Goal: Communication & Community: Answer question/provide support

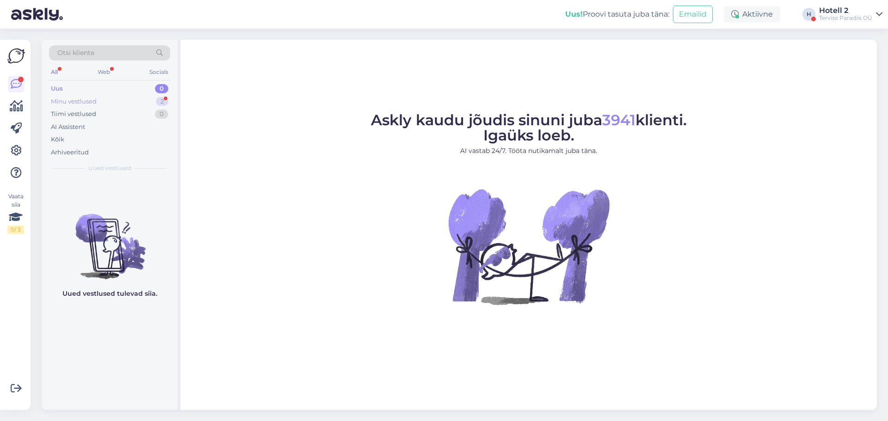
click at [88, 100] on div "Minu vestlused" at bounding box center [74, 101] width 46 height 9
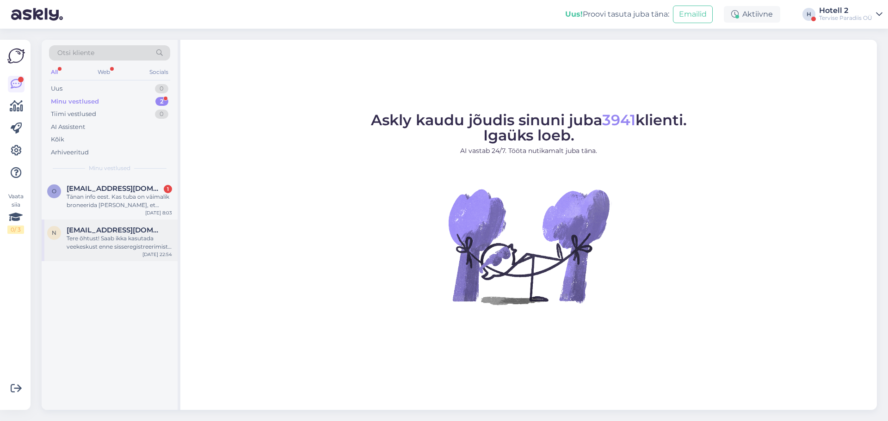
click at [121, 248] on div "Tere õhtust! Saab ikka kasutada veekeskust enne sisseregistreerimist. Saate vee…" at bounding box center [119, 243] width 105 height 17
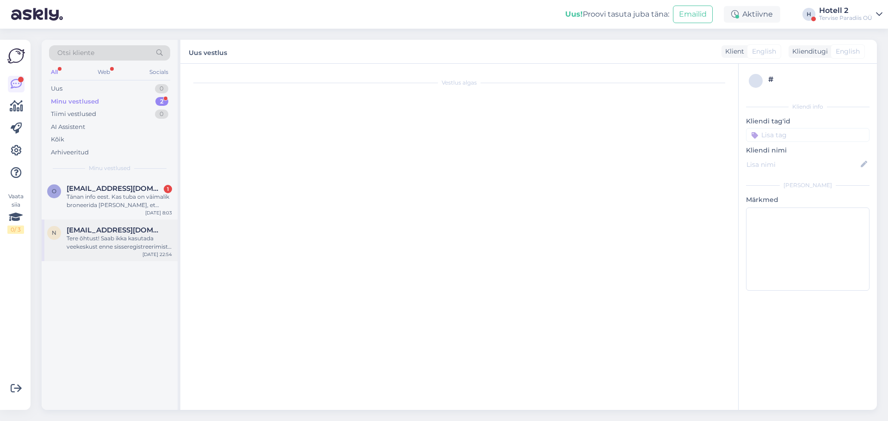
scroll to position [14, 0]
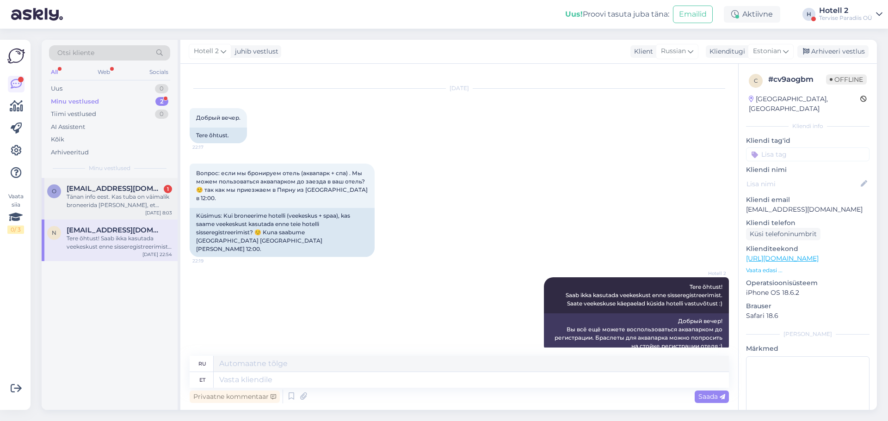
click at [99, 198] on div "Tänan info eest. Kas tuba on väimalik broneerida [PERSON_NAME], et mõlemas toas…" at bounding box center [119, 201] width 105 height 17
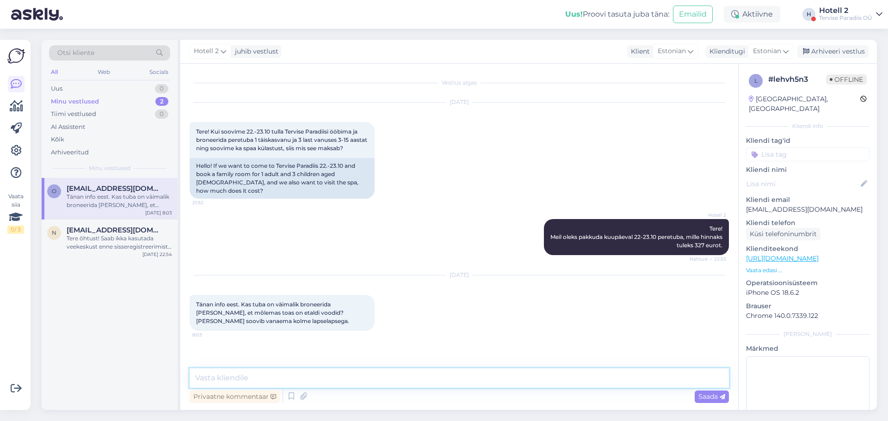
click at [218, 379] on textarea at bounding box center [459, 378] width 539 height 19
type textarea "Tere, peretoas on üks suur voodi ja kaks eraldi voodit. Suurt voodit me kahjuks…"
drag, startPoint x: 703, startPoint y: 393, endPoint x: 718, endPoint y: 388, distance: 16.1
click at [703, 393] on span "Saada" at bounding box center [712, 397] width 27 height 8
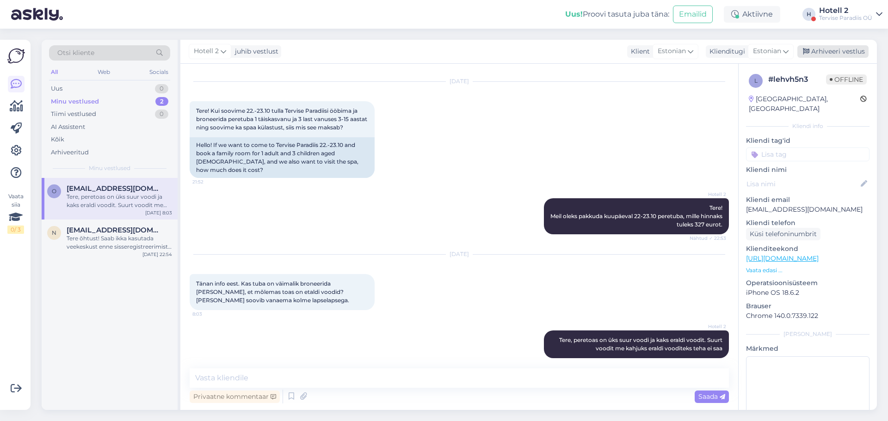
click at [838, 52] on div "Arhiveeri vestlus" at bounding box center [833, 51] width 71 height 12
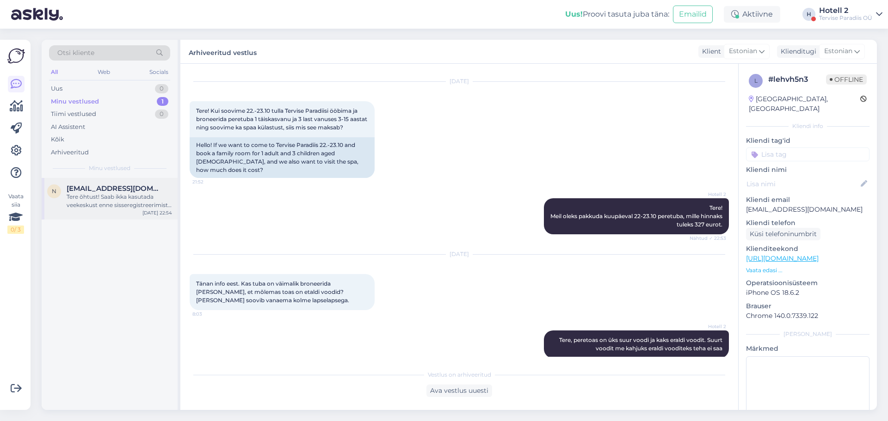
click at [148, 194] on div "Tere õhtust! Saab ikka kasutada veekeskust enne sisseregistreerimist. Saate vee…" at bounding box center [119, 201] width 105 height 17
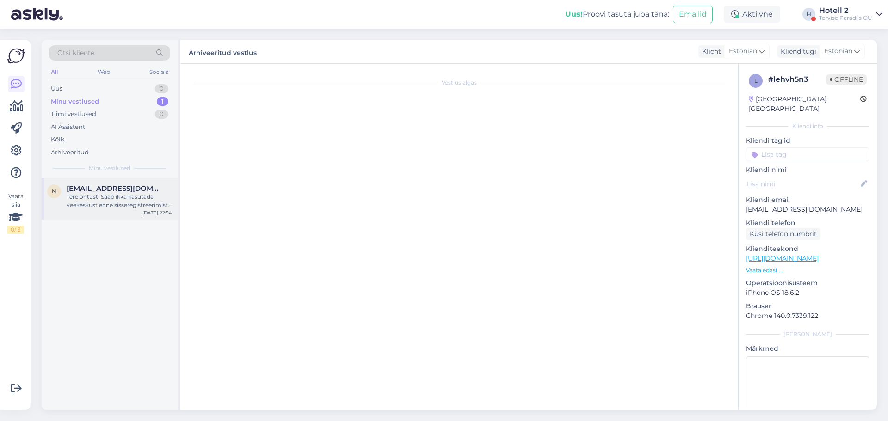
scroll to position [14, 0]
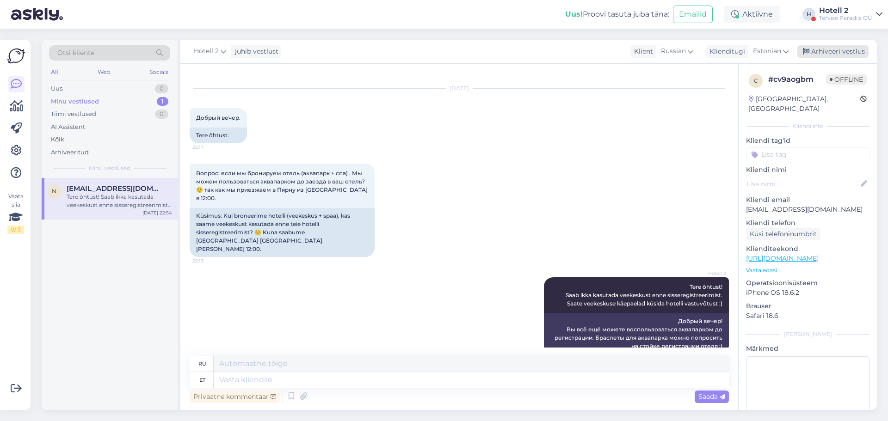
click at [841, 48] on div "Arhiveeri vestlus" at bounding box center [833, 51] width 71 height 12
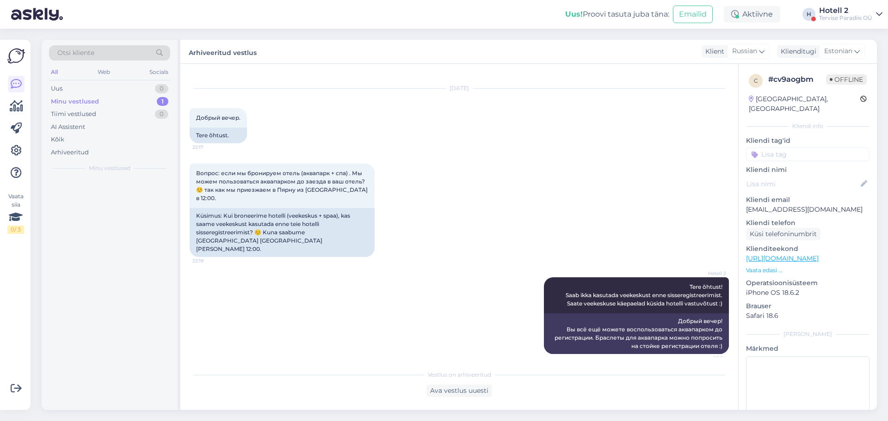
scroll to position [5, 0]
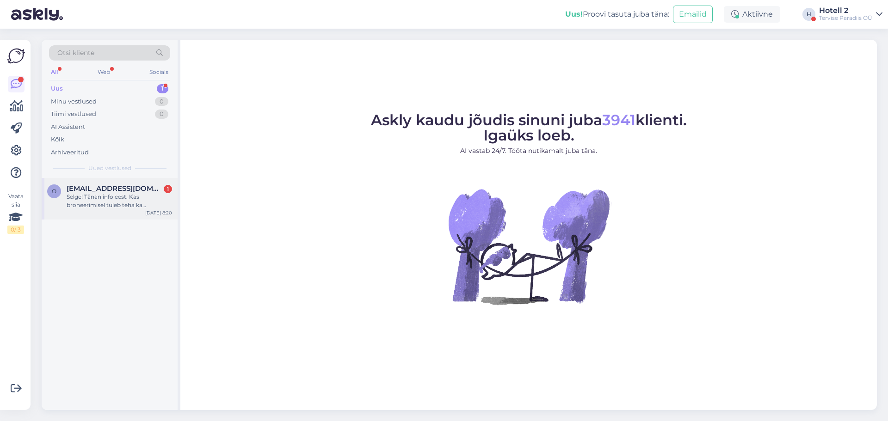
click at [79, 198] on div "Selge! Tänan info eest. Kas broneerimisel tuleb teha ka ettemaks?" at bounding box center [119, 201] width 105 height 17
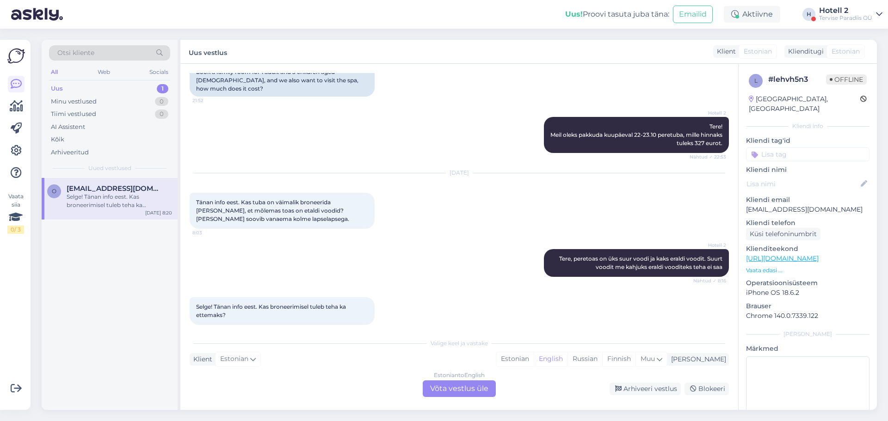
scroll to position [104, 0]
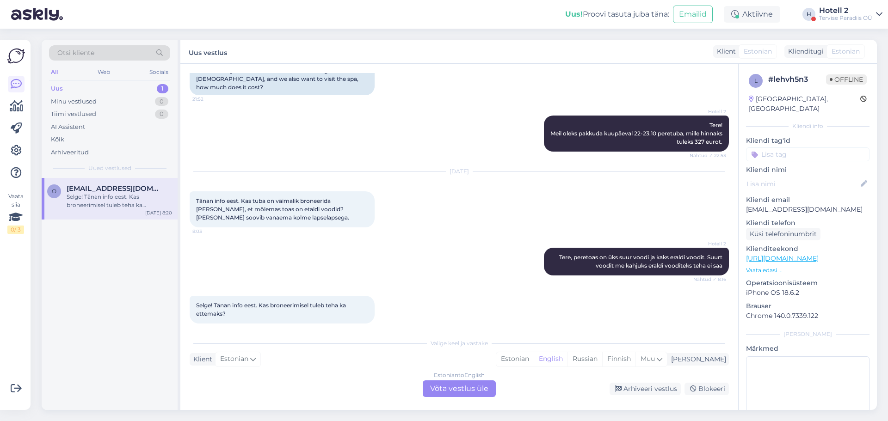
click at [472, 388] on div "Estonian to English Võta vestlus üle" at bounding box center [459, 389] width 73 height 17
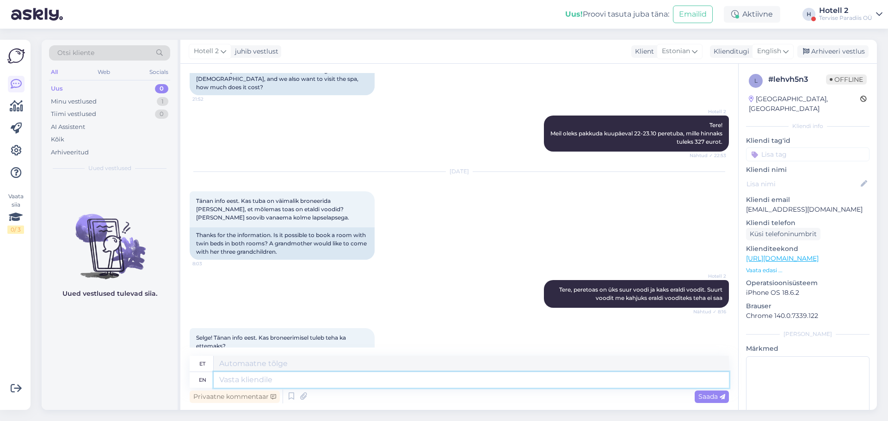
click at [219, 379] on textarea at bounding box center [471, 380] width 515 height 16
type textarea "[PERSON_NAME]"
type textarea "Kui tee"
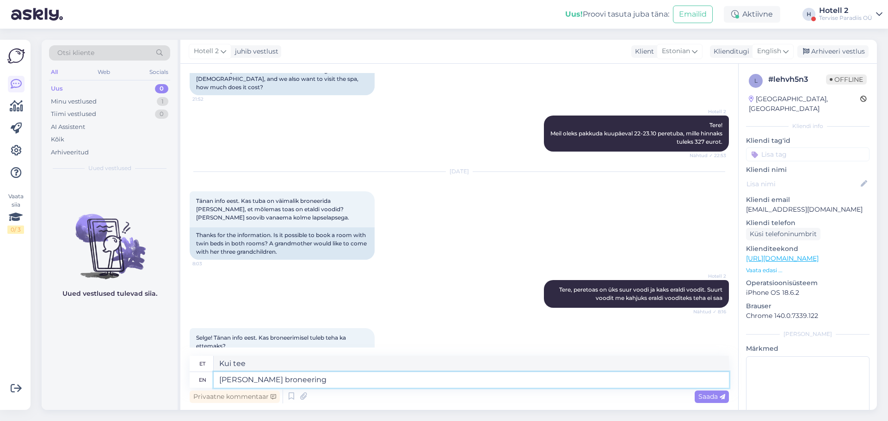
type textarea "[PERSON_NAME] broneeringu"
type textarea "Kui tee broneerimine"
type textarea "[PERSON_NAME] broneeringu"
click at [785, 48] on icon at bounding box center [786, 51] width 6 height 10
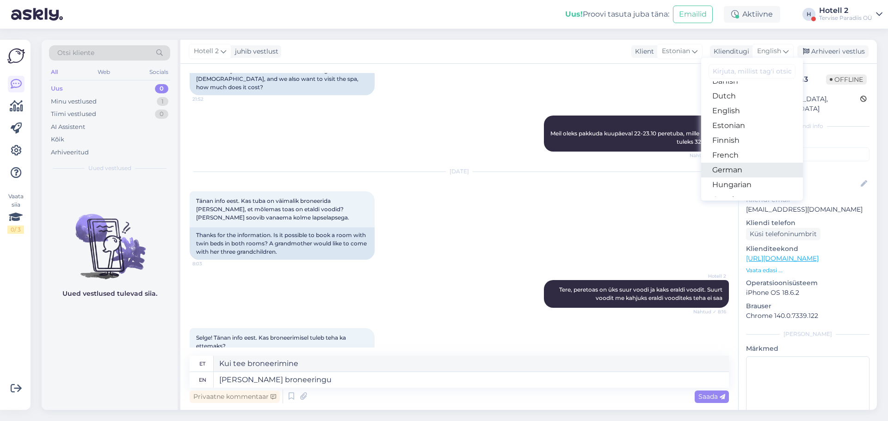
scroll to position [93, 0]
click at [742, 121] on link "Estonian" at bounding box center [752, 118] width 102 height 15
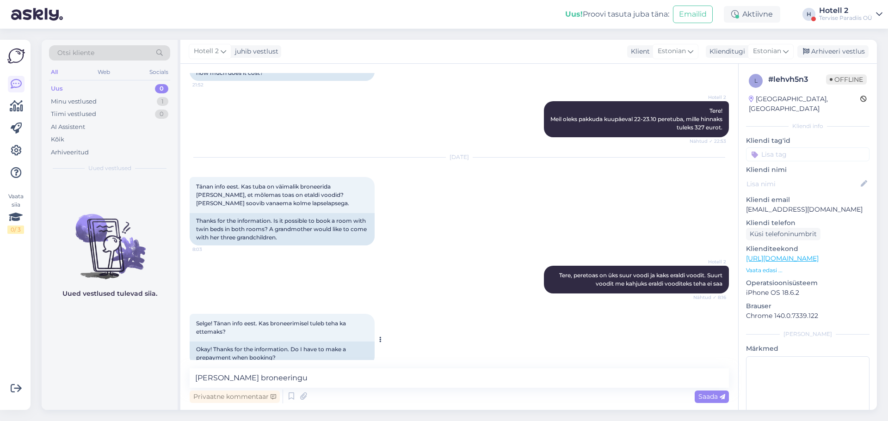
scroll to position [125, 0]
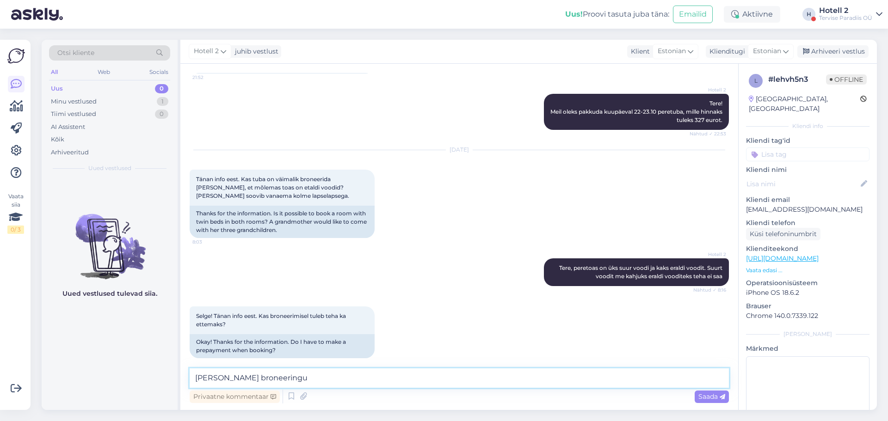
click at [308, 373] on textarea "[PERSON_NAME] broneeringu" at bounding box center [459, 378] width 539 height 19
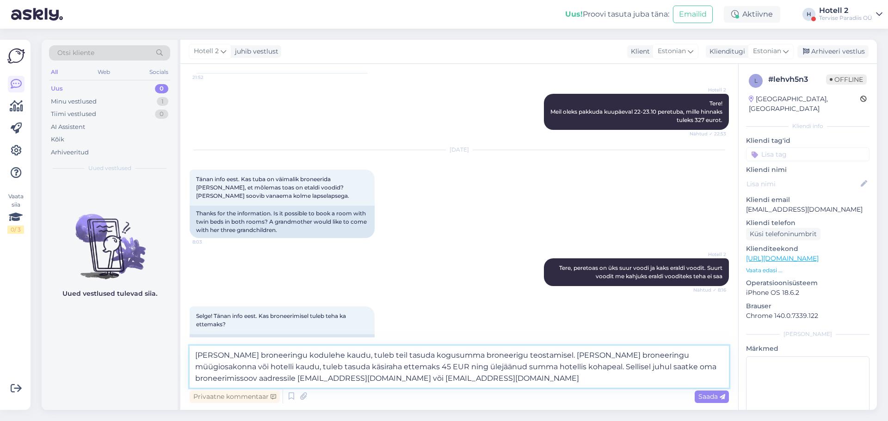
click at [593, 367] on textarea "[PERSON_NAME] broneeringu kodulehe kaudu, tuleb teil tasuda kogusumma broneerig…" at bounding box center [459, 367] width 539 height 42
click at [595, 365] on textarea "[PERSON_NAME] broneeringu kodulehe kaudu, tuleb teil tasuda kogusumma broneerig…" at bounding box center [459, 367] width 539 height 42
click at [330, 379] on textarea "[PERSON_NAME] broneeringu kodulehe kaudu, tuleb teil tasuda kogusumma broneerig…" at bounding box center [459, 367] width 539 height 42
click at [685, 367] on textarea "[PERSON_NAME] broneeringu kodulehe kaudu, tuleb teil tasuda kogusumma broneerig…" at bounding box center [459, 367] width 539 height 42
type textarea "[PERSON_NAME] broneeringu kodulehe kaudu, tuleb teil tasuda kogusumma broneerig…"
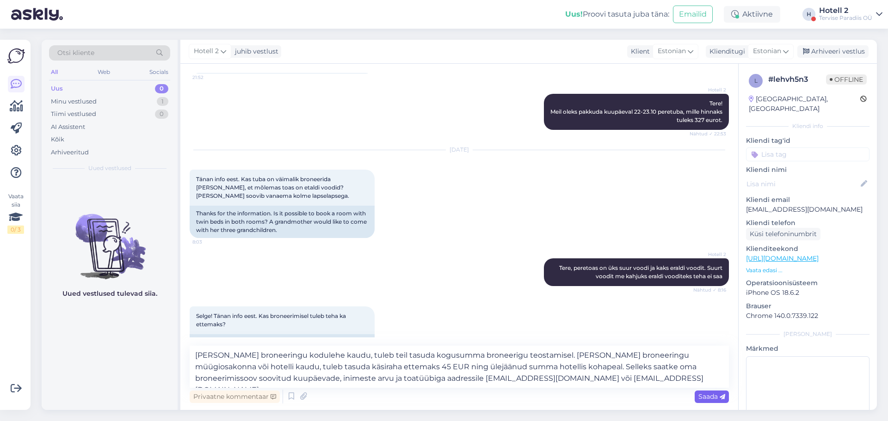
click at [708, 395] on span "Saada" at bounding box center [712, 397] width 27 height 8
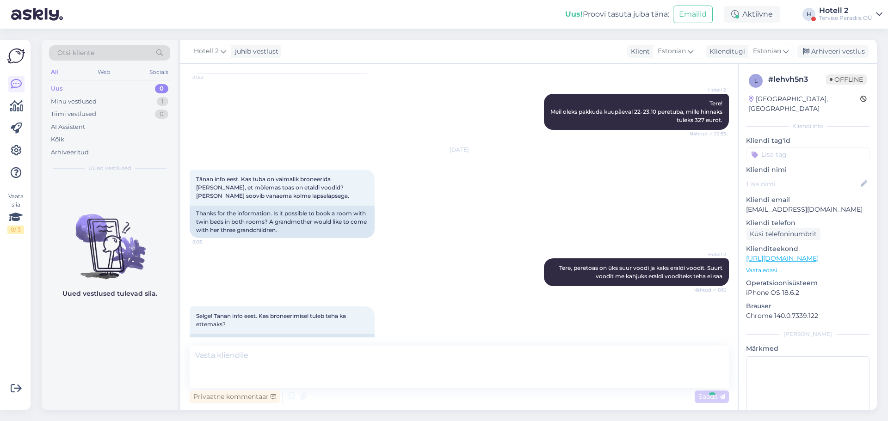
scroll to position [215, 0]
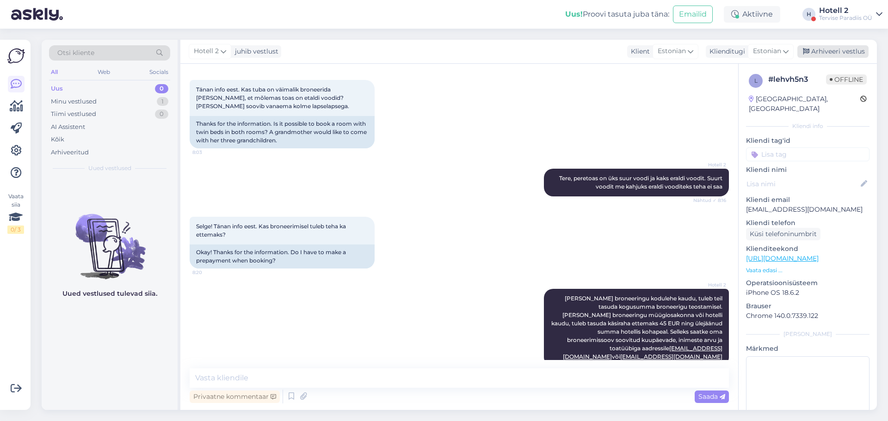
click at [827, 45] on div "Arhiveeri vestlus" at bounding box center [833, 51] width 71 height 12
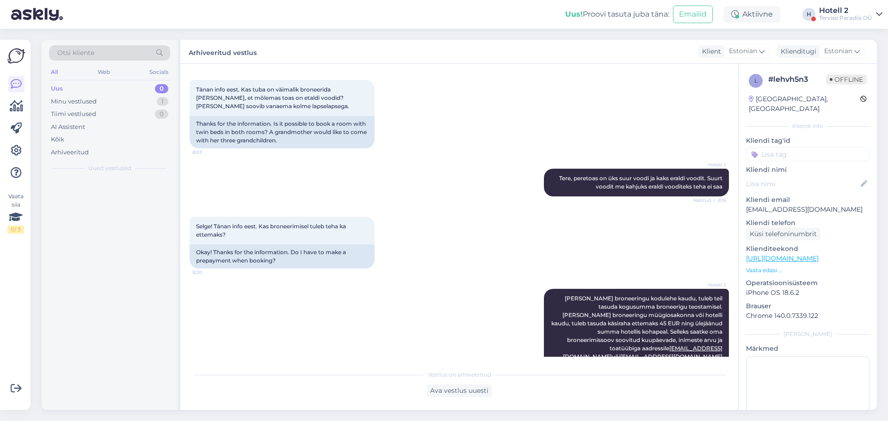
scroll to position [218, 0]
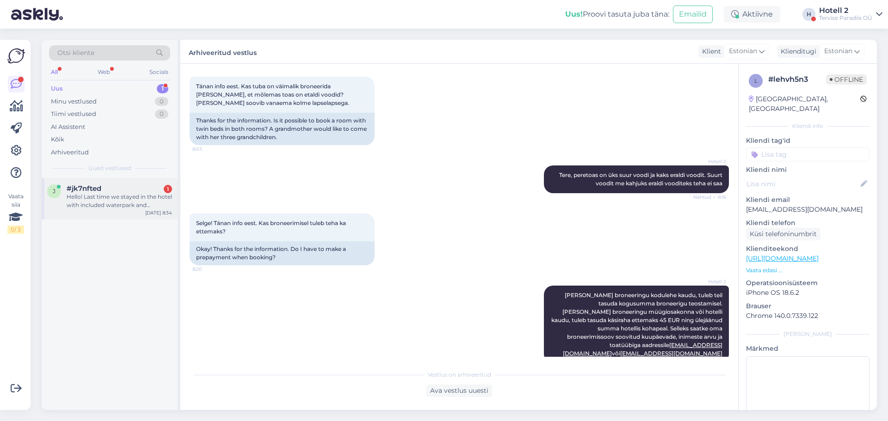
click at [103, 193] on div "Hello! Last time we stayed in the hotel with included waterpark and [GEOGRAPHIC…" at bounding box center [119, 201] width 105 height 17
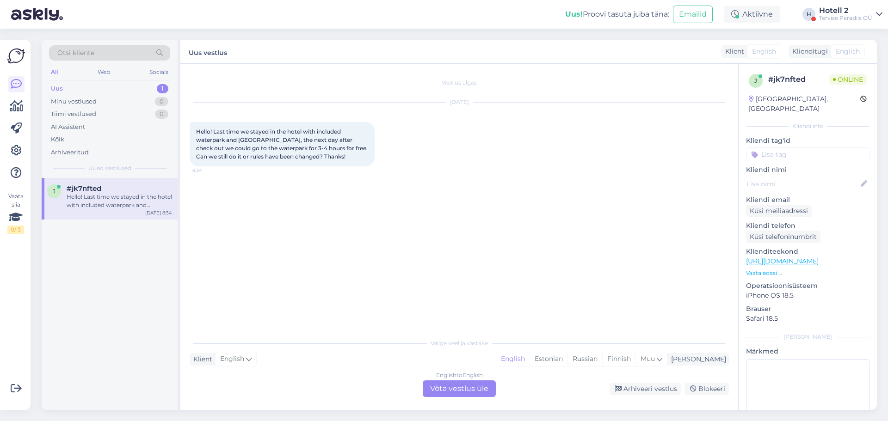
click at [473, 384] on div "English to English Võta vestlus üle" at bounding box center [459, 389] width 73 height 17
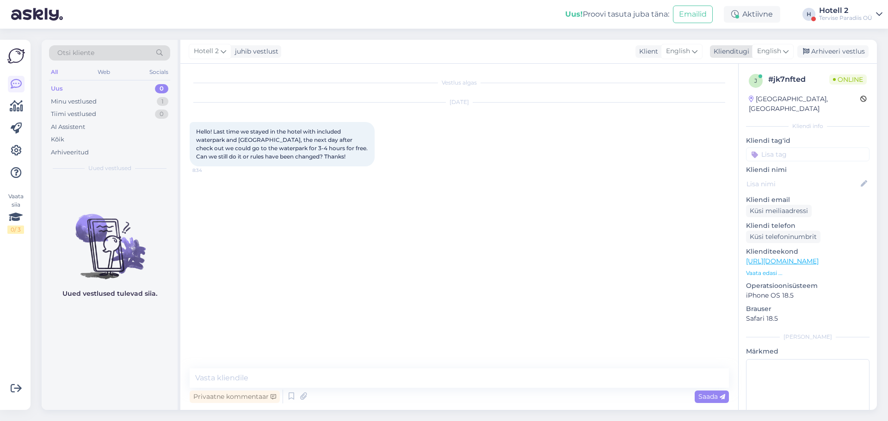
click at [787, 51] on icon at bounding box center [786, 51] width 6 height 10
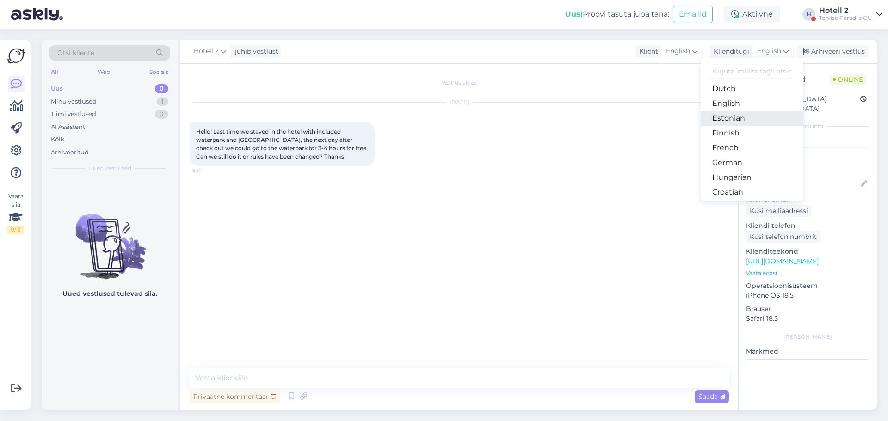
click at [738, 121] on link "Estonian" at bounding box center [752, 118] width 102 height 15
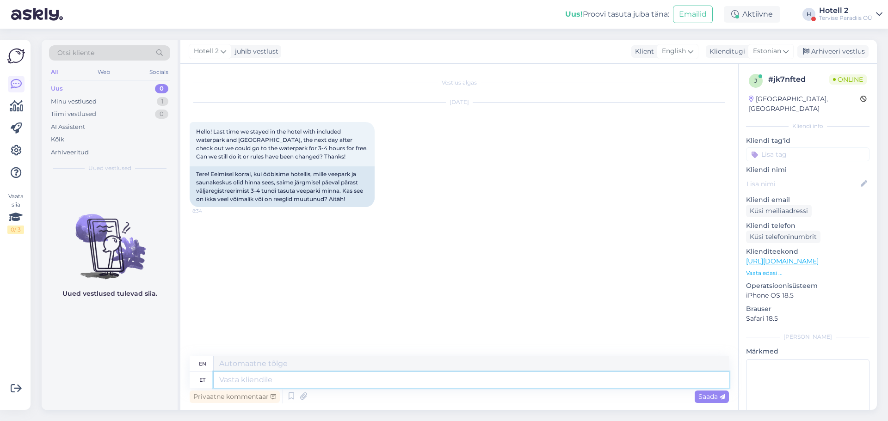
click at [249, 383] on textarea at bounding box center [471, 380] width 515 height 16
type textarea "Ter"
type textarea "Hello"
type textarea "Tere,"
type textarea "Hello,"
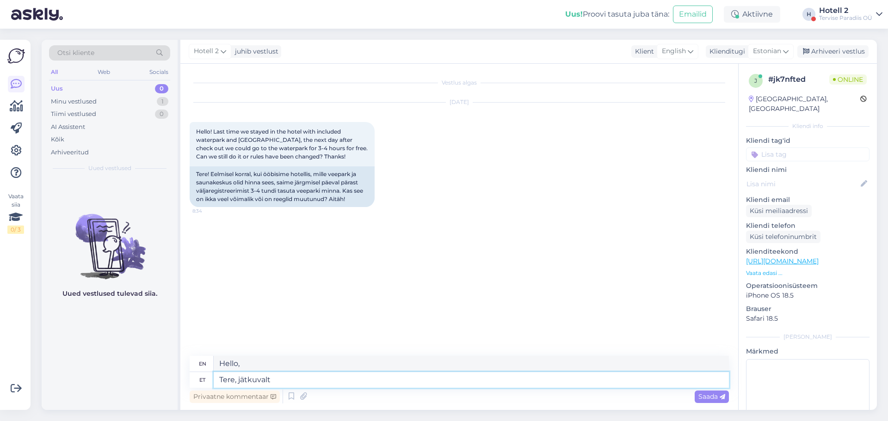
type textarea "Tere, jätkuvalt"
type textarea "Hello, continue"
type textarea "Tere, jätkuvalt saate p"
type textarea "Hello, you can still receive"
type textarea "Tere, jätkuvalt saate [PERSON_NAME]"
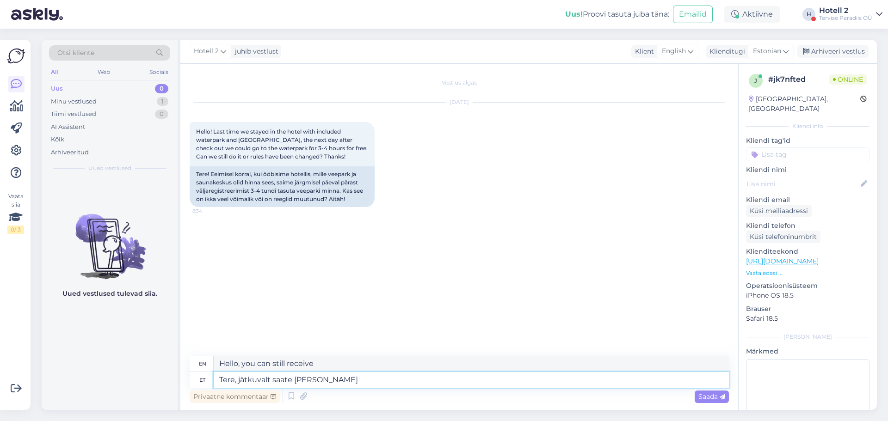
type textarea "Hello, you can still receive it."
type textarea "Tere, jätkuvalt saate [PERSON_NAME] väljaregistreerimist"
type textarea "Hello, you can continue to receive after check-out."
type textarea "Tere, jätkuvalt saate [PERSON_NAME] väljaregistreerimist veekeskust"
type textarea "Hello, you can still use the water park after checking out."
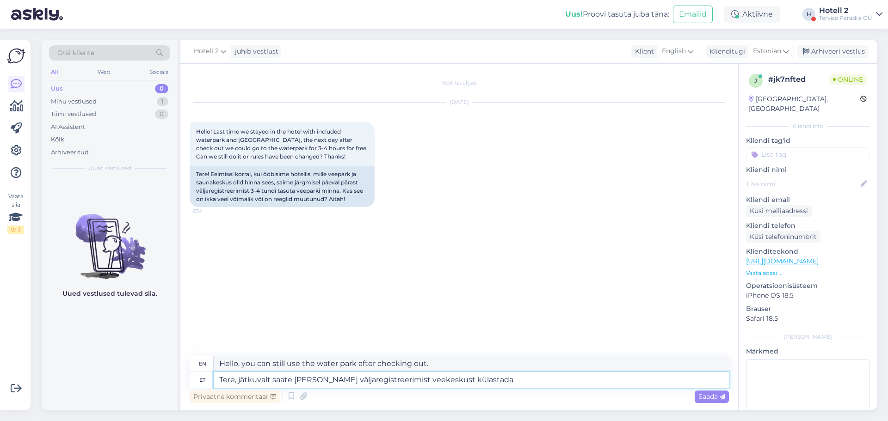
type textarea "Tere, jätkuvalt saate [PERSON_NAME] väljaregistreerimist veekeskust külastada"
type textarea "Hello, you can still visit the [GEOGRAPHIC_DATA] after checking out."
type textarea "Tere, jätkuvalt saate [PERSON_NAME] väljaregistreerimist veekeskust külastada 3"
type textarea "Hello, you can still visit the [GEOGRAPHIC_DATA] after checking out 3"
type textarea "Tere, jätkuvalt saate [PERSON_NAME] väljaregistreerimist veekeskust külastada 3h"
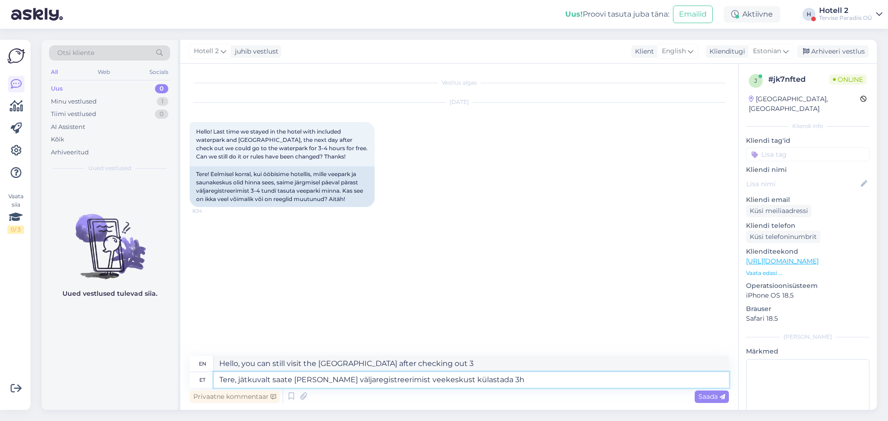
type textarea "Hello, you can still visit the water park for 3 hours after check-out."
type textarea "Tere, jätkuvalt saate [PERSON_NAME] väljaregistreerimist veekeskust külastada 3…"
type textarea "Hello, you can still visit the water park for 3 hours after check-out ("
type textarea "Tere, jätkuvalt saate [PERSON_NAME] väljaregistreerimist veekeskust külastada 3…"
type textarea "Hello, you can still visit the water park for 3 hours after check-out (only"
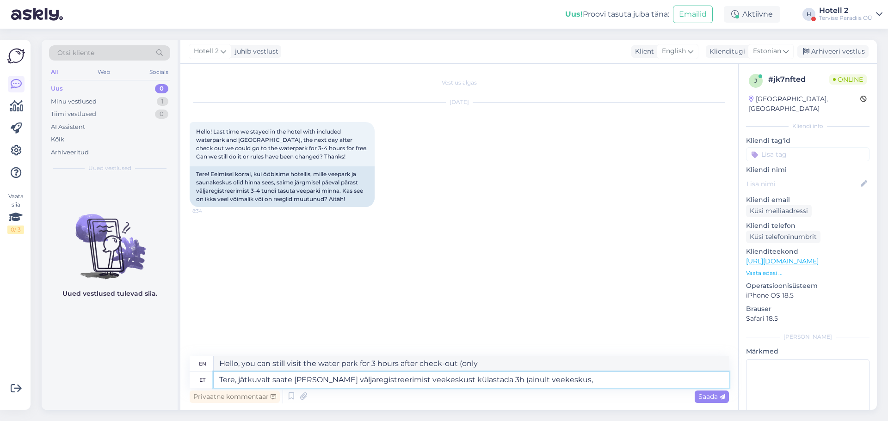
type textarea "Tere, jätkuvalt saate [PERSON_NAME] väljaregistreerimist veekeskust külastada 3…"
type textarea "Hello, you can still visit the water park for 3 hours after checking out (water…"
type textarea "Tere, jätkuvalt saate [PERSON_NAME] väljaregistreerimist veekeskust külastada 3…"
type textarea "Hello, you can still visit the water park for 3 hours after checking out (only …"
type textarea "Tere, jätkuvalt saate [PERSON_NAME] väljaregistreerimist veekeskust külastada 3…"
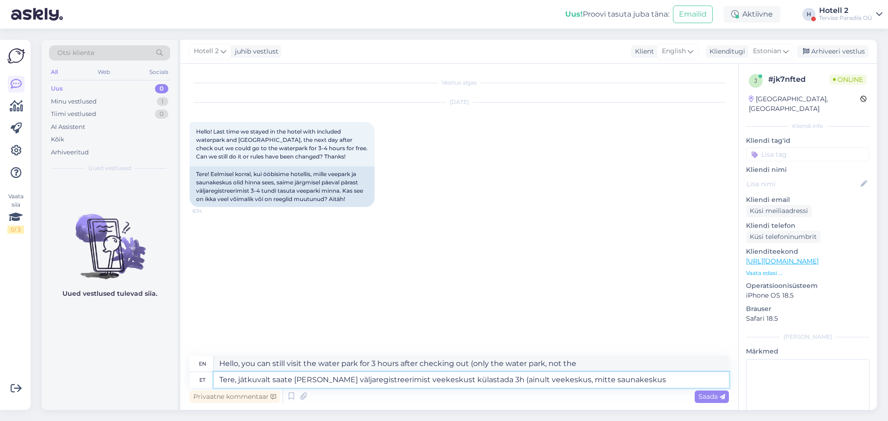
type textarea "Hello, you can still visit the water park for 3 hours after checking out (only …"
type textarea "Tere, jätkuvalt saate [PERSON_NAME] väljaregistreerimist veekeskust külastada 3…"
type textarea "Hello, you can still visit the water park for 3 hours after checking out (only …"
type textarea "Tere, jätkuvalt saate [PERSON_NAME] väljaregistreerimist veekeskust külastada 3…"
click at [704, 398] on span "Saada" at bounding box center [712, 397] width 27 height 8
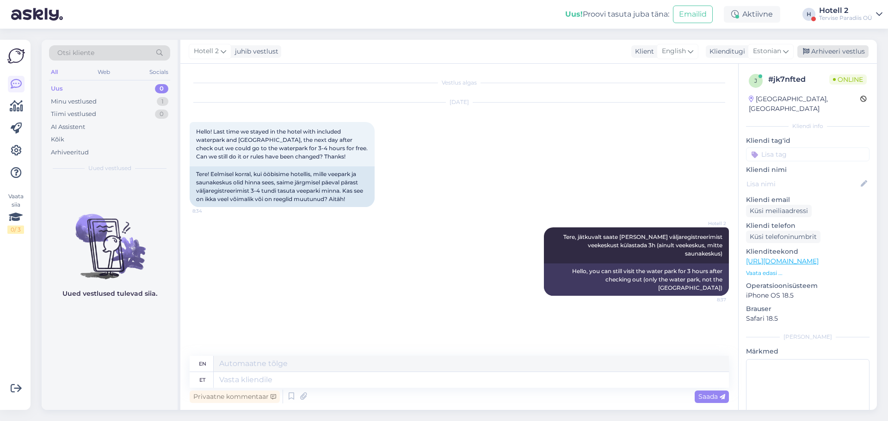
click at [845, 48] on div "Arhiveeri vestlus" at bounding box center [833, 51] width 71 height 12
